Goal: Transaction & Acquisition: Purchase product/service

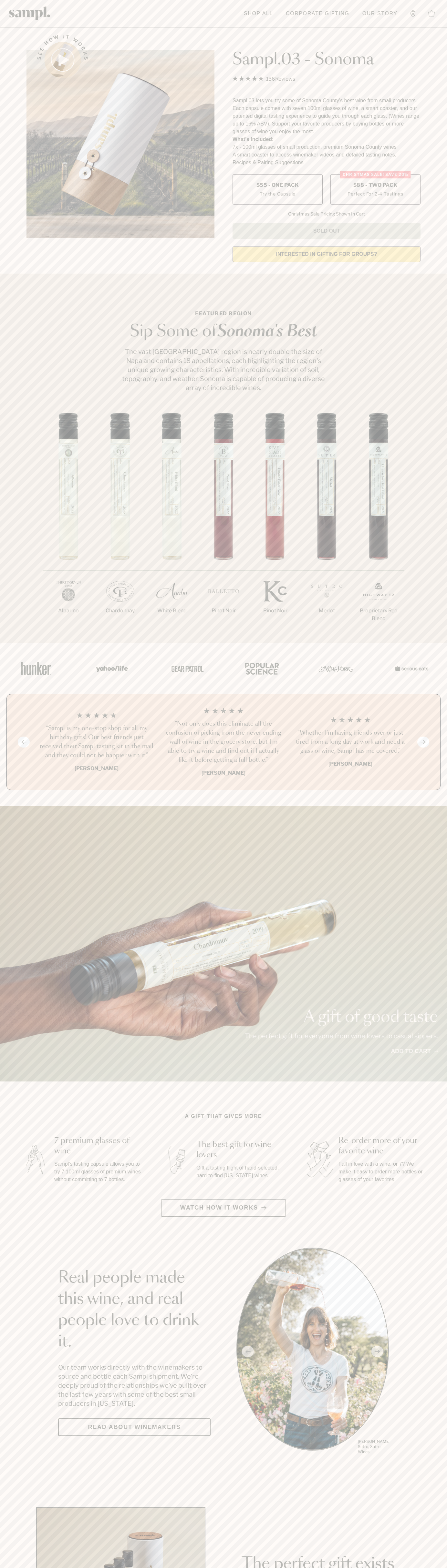
click at [375, 186] on span "$88 - Two Pack" at bounding box center [375, 185] width 44 height 7
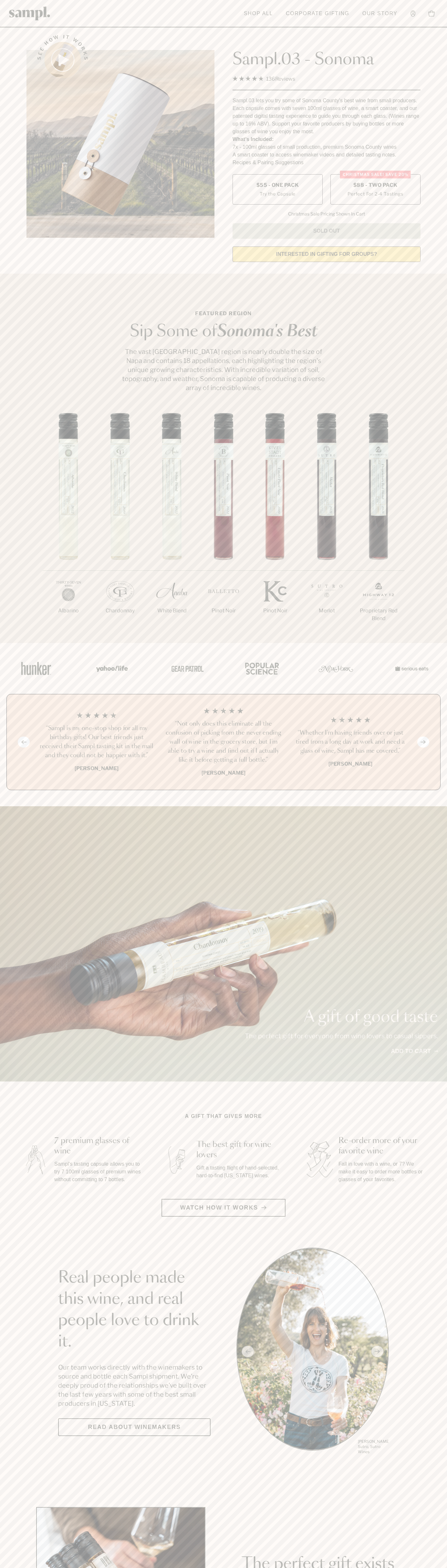
click at [224, 743] on h3 "“Not only does this eliminate all the confusion of picking from the never endin…" at bounding box center [223, 742] width 116 height 45
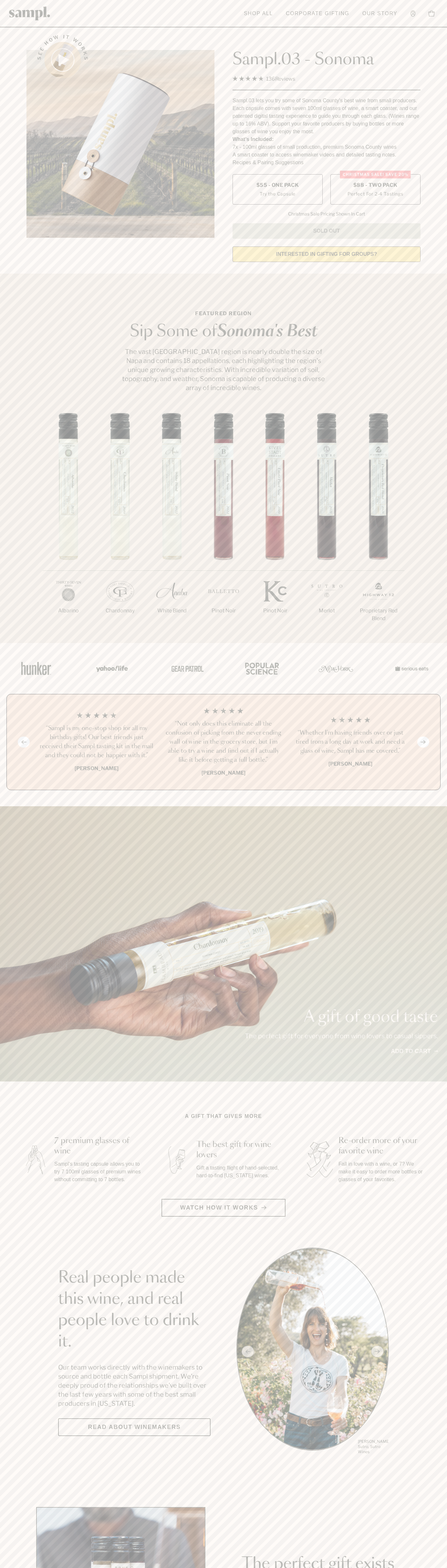
click at [386, 30] on div "Sampl.03 - Sonoma 4.9 Rated 4.9 out of 5 stars 136 Reviews Click to scroll to r…" at bounding box center [326, 132] width 188 height 213
click at [420, 468] on div "1/7 [GEOGRAPHIC_DATA] 2/7 Chardonnay 3/7" at bounding box center [224, 528] width 447 height 230
click at [362, 1567] on html "Skip to main content Toggle navigation menu Shop All Corporate Gifting Our Stor…" at bounding box center [224, 1513] width 447 height 3026
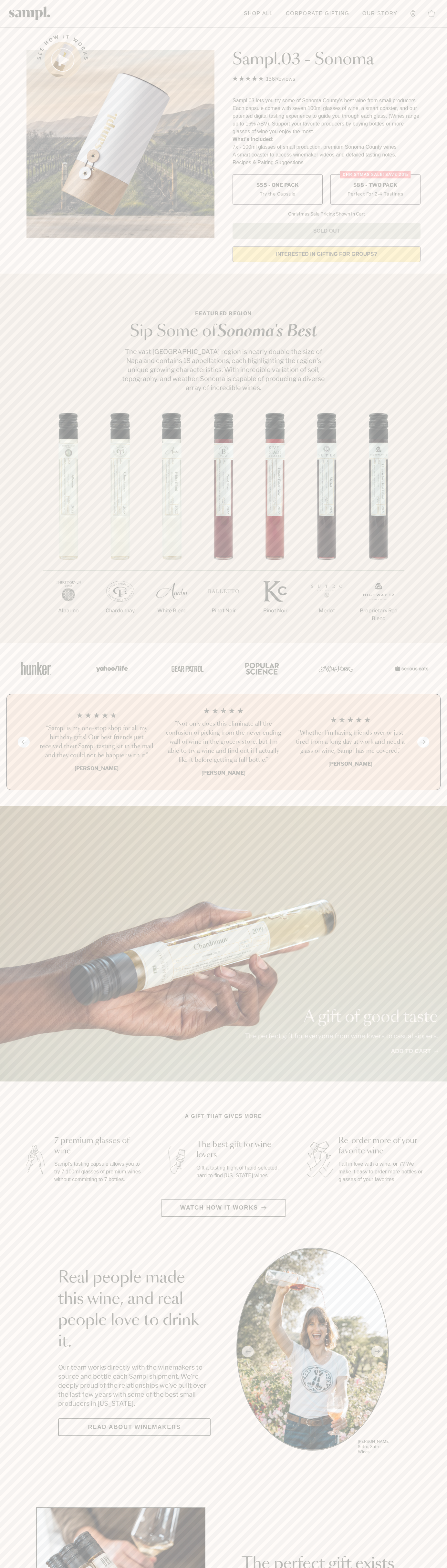
click at [375, 190] on label "Christmas SALE! Save 20% $88 - Two Pack Perfect For 2-4 Tastings" at bounding box center [375, 189] width 90 height 30
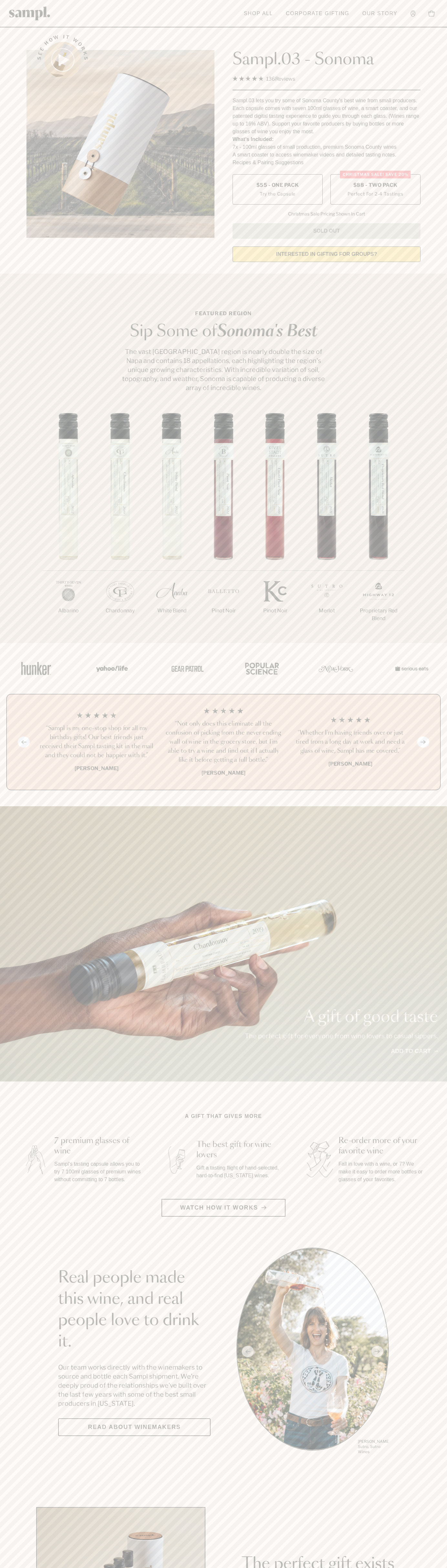
click at [224, 743] on h3 "“Not only does this eliminate all the confusion of picking from the never endin…" at bounding box center [223, 742] width 116 height 45
